Goal: Find specific page/section: Find specific page/section

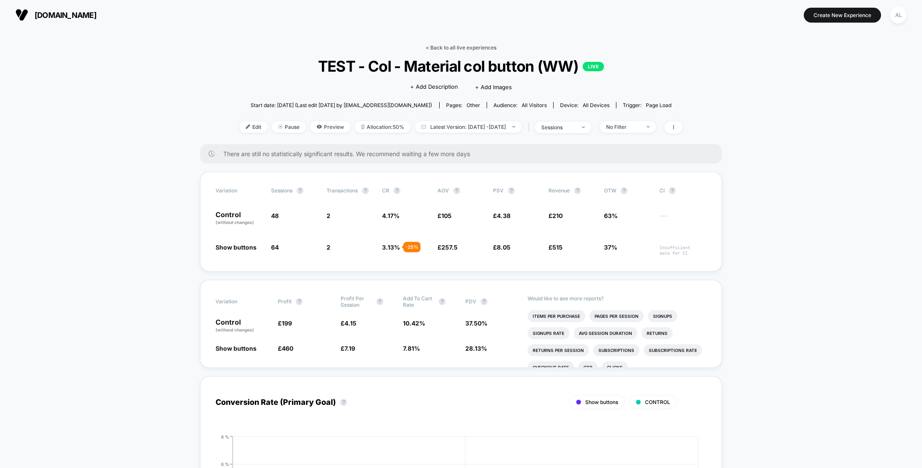
click at [468, 45] on link "< Back to all live experiences" at bounding box center [460, 47] width 71 height 6
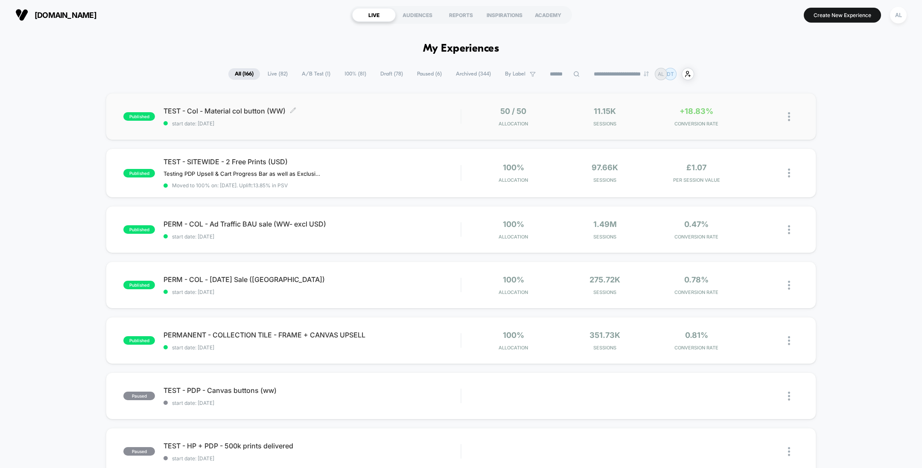
click at [376, 111] on span "TEST - Col - Material col button (WW) Click to edit experience details" at bounding box center [311, 111] width 297 height 9
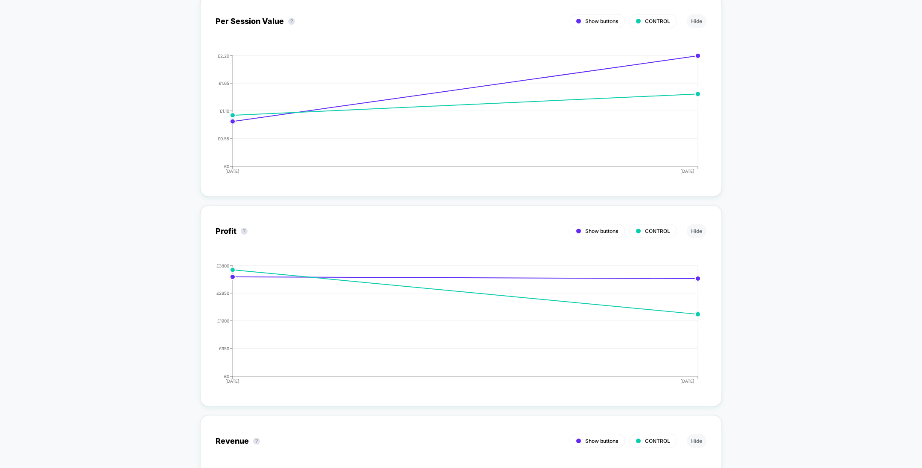
scroll to position [939, 0]
